Goal: Task Accomplishment & Management: Use online tool/utility

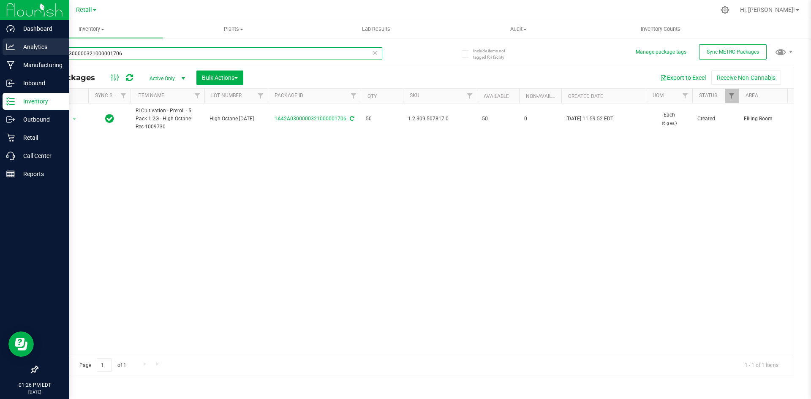
drag, startPoint x: 187, startPoint y: 53, endPoint x: 5, endPoint y: 52, distance: 182.1
click at [5, 52] on div "Dashboard Analytics Manufacturing Inbound Inventory Outbound Retail Call Center…" at bounding box center [405, 199] width 811 height 399
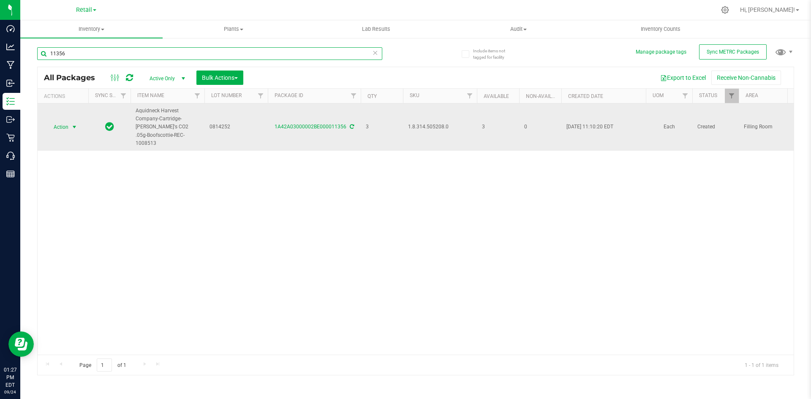
type input "11356"
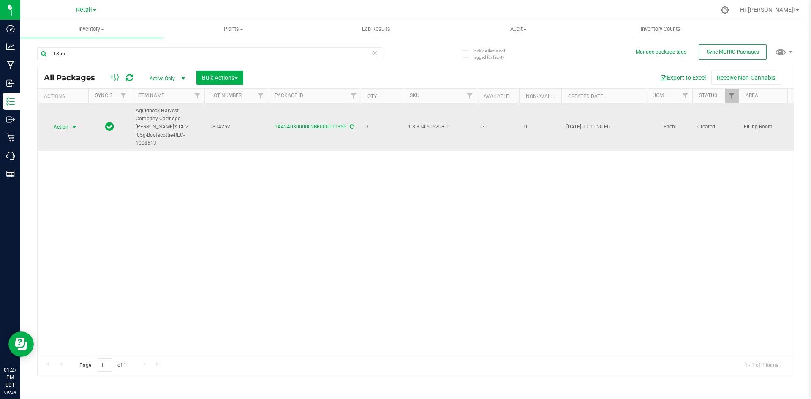
click at [68, 122] on span "Action" at bounding box center [57, 127] width 23 height 12
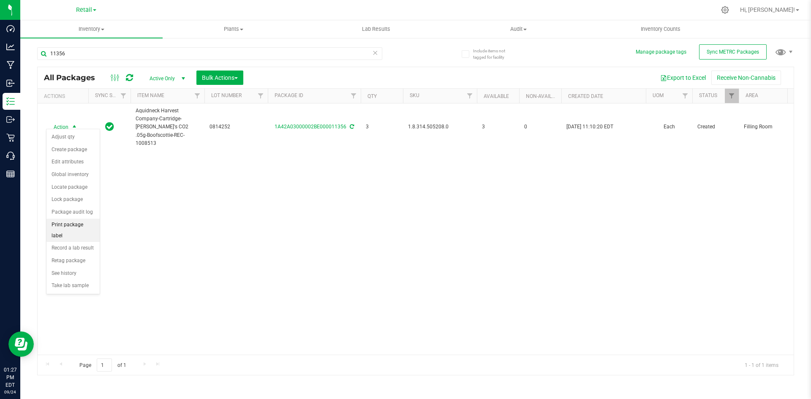
click at [85, 226] on li "Print package label" at bounding box center [72, 230] width 53 height 23
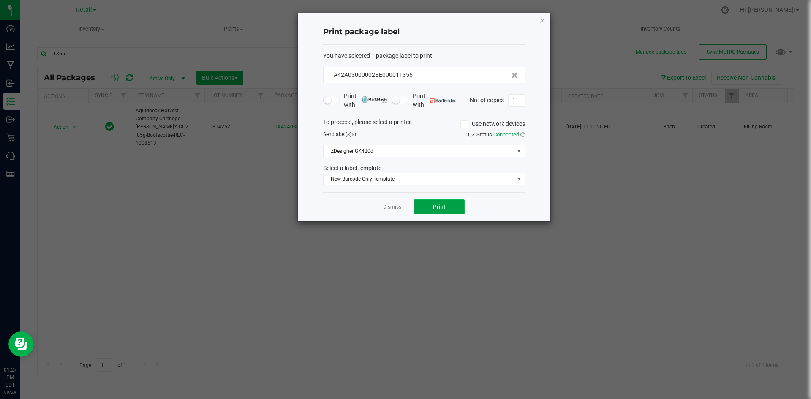
click at [435, 205] on span "Print" at bounding box center [439, 207] width 13 height 7
